Goal: Navigation & Orientation: Understand site structure

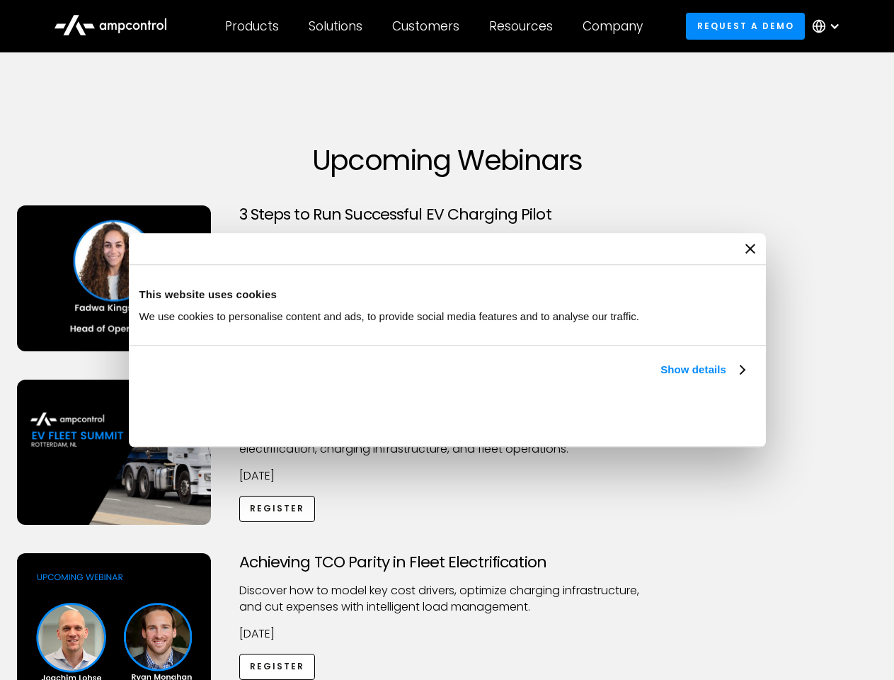
click at [661, 378] on link "Show details" at bounding box center [703, 369] width 84 height 17
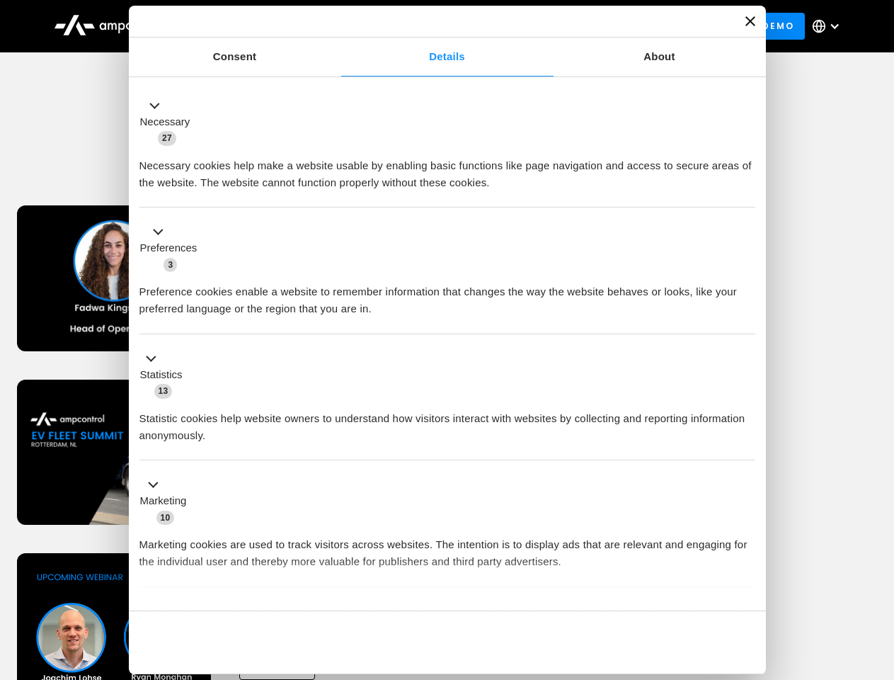
click at [746, 586] on ul "Necessary 27 Necessary cookies help make a website usable by enabling basic fun…" at bounding box center [446, 372] width 629 height 583
click at [879, 571] on div "Achieving TCO Parity in Fleet Electrification Discover how to model key cost dr…" at bounding box center [447, 664] width 889 height 222
click at [435, 26] on div "Customers" at bounding box center [425, 26] width 67 height 16
click at [251, 26] on div "Products" at bounding box center [252, 26] width 54 height 16
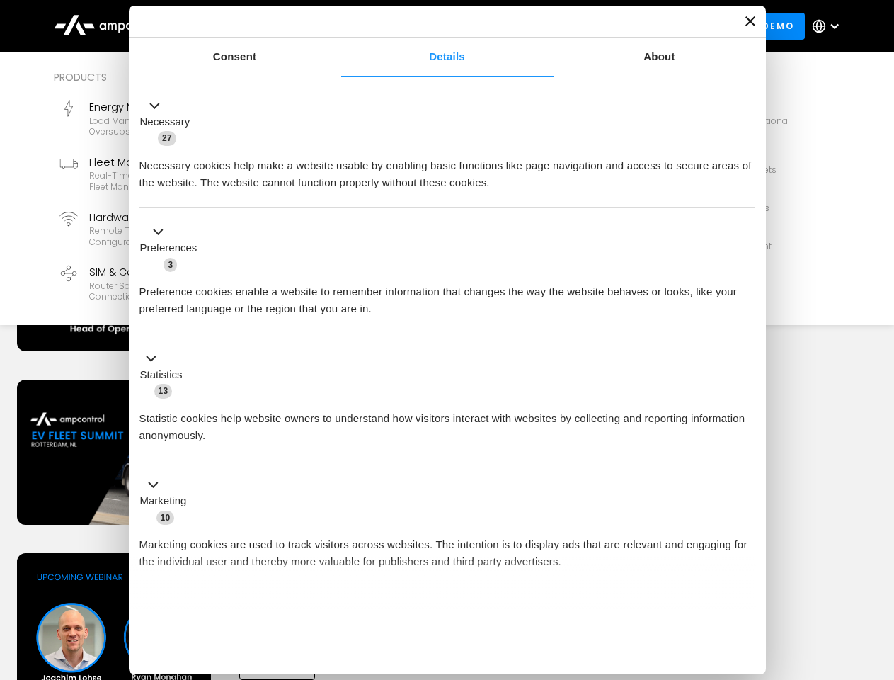
click at [336, 26] on div "Solutions" at bounding box center [336, 26] width 54 height 16
click at [428, 26] on div "Customers" at bounding box center [425, 26] width 67 height 16
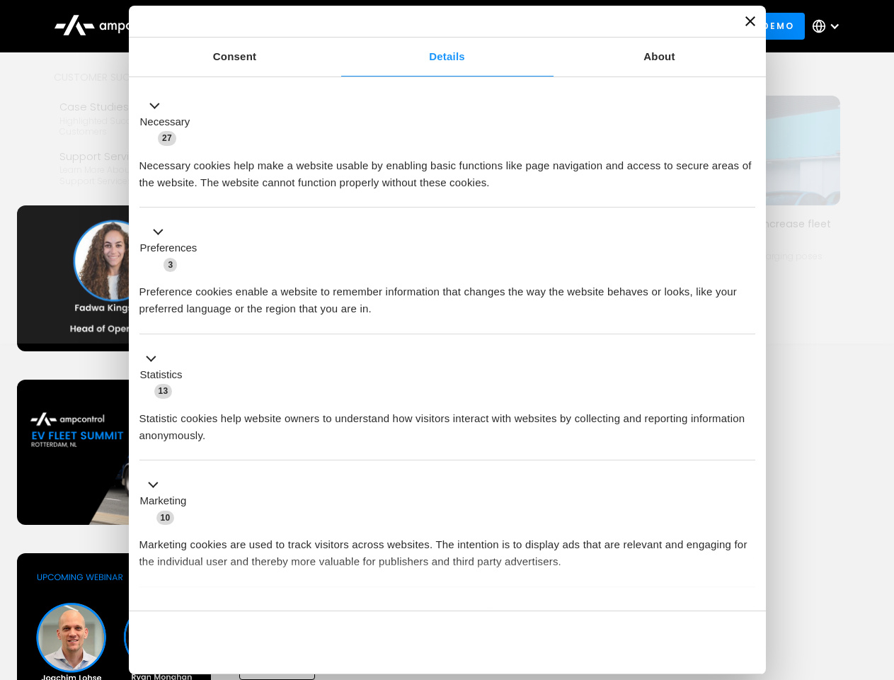
click at [524, 26] on div "Resources" at bounding box center [521, 26] width 64 height 16
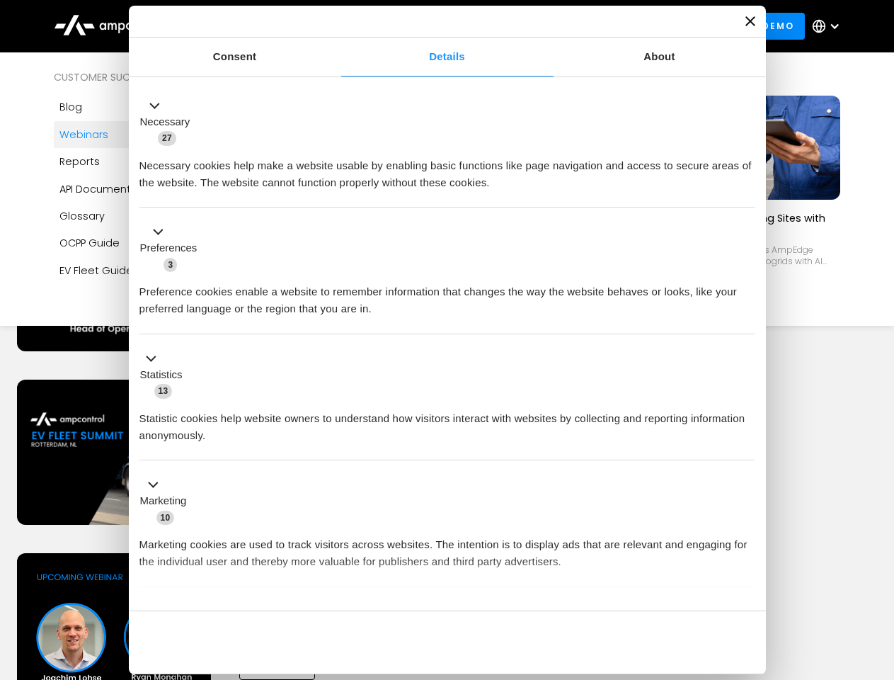
click at [617, 26] on div "Company" at bounding box center [613, 26] width 60 height 16
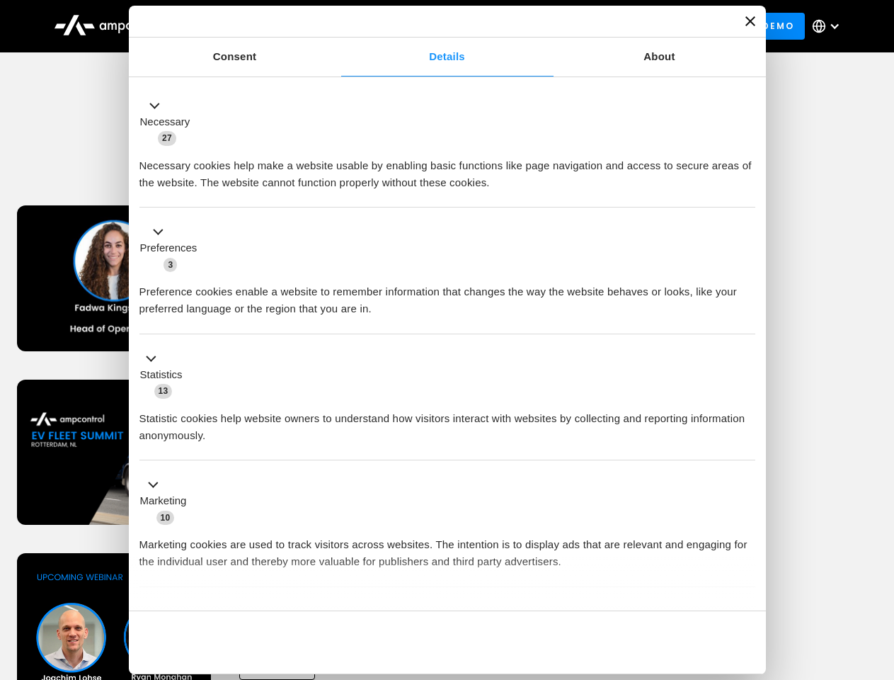
click at [830, 26] on div at bounding box center [834, 26] width 11 height 11
